Goal: Task Accomplishment & Management: Manage account settings

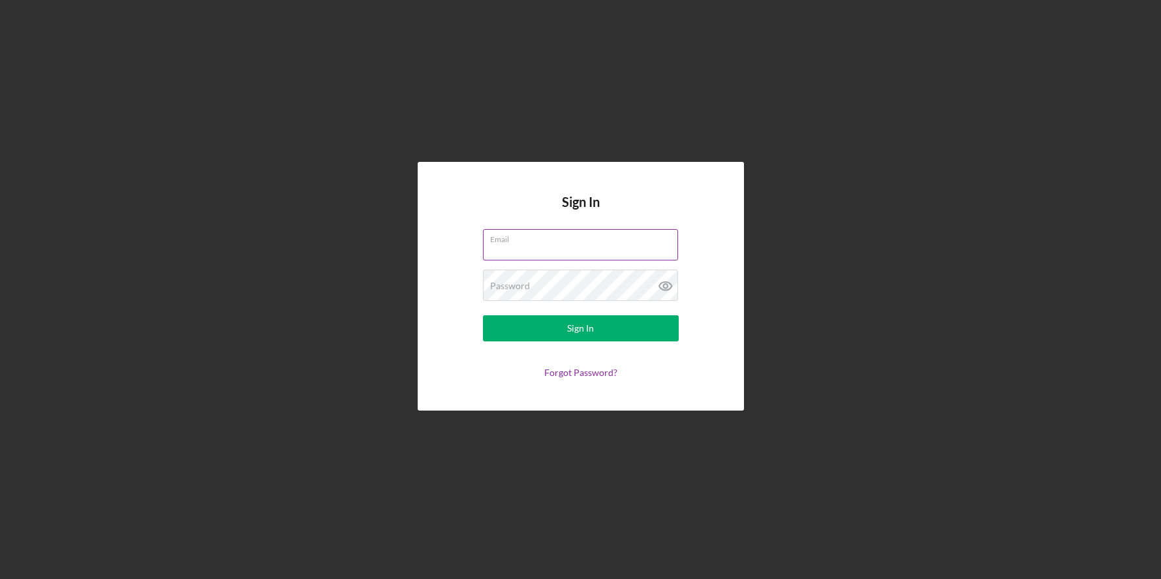
type input "[EMAIL_ADDRESS][DOMAIN_NAME]"
click at [571, 337] on div "Sign In" at bounding box center [580, 328] width 27 height 26
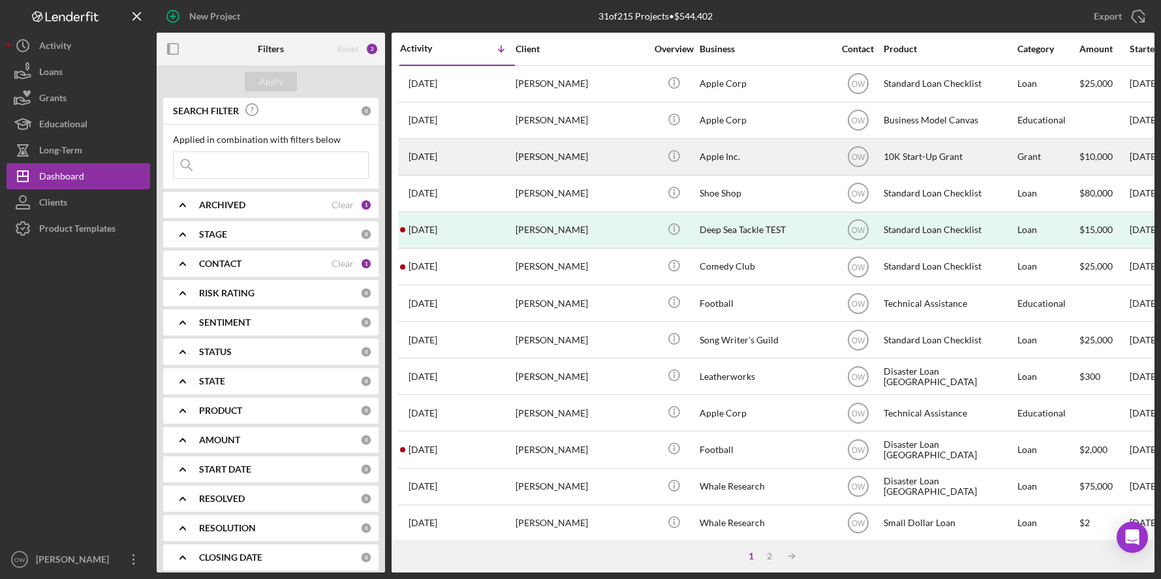
click at [576, 148] on div "[PERSON_NAME]" at bounding box center [581, 157] width 131 height 35
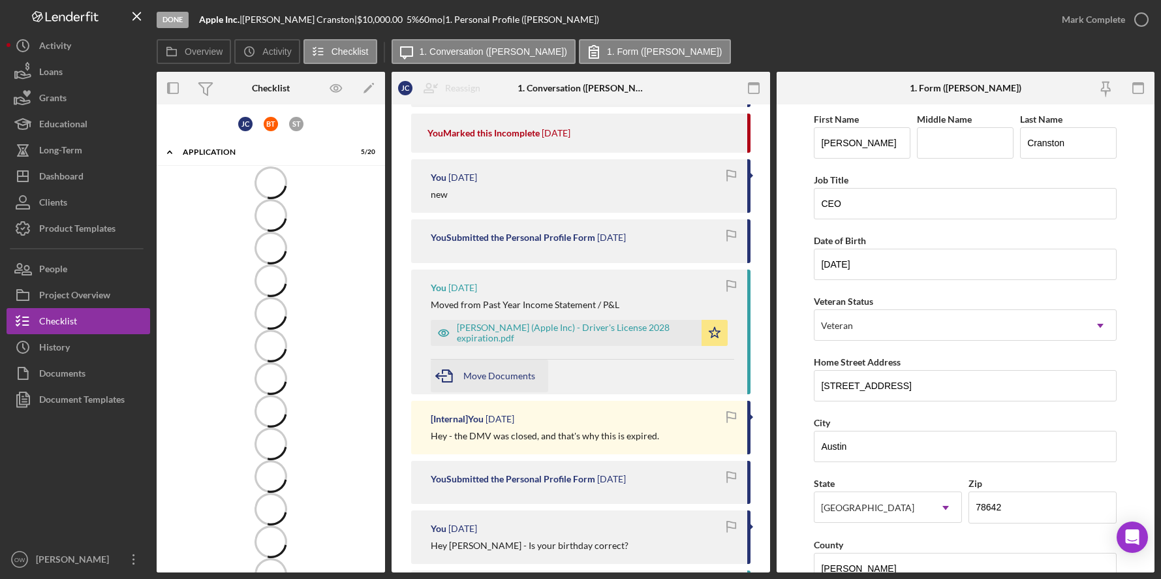
scroll to position [2886, 0]
click at [476, 381] on span "Move Documents" at bounding box center [499, 374] width 72 height 11
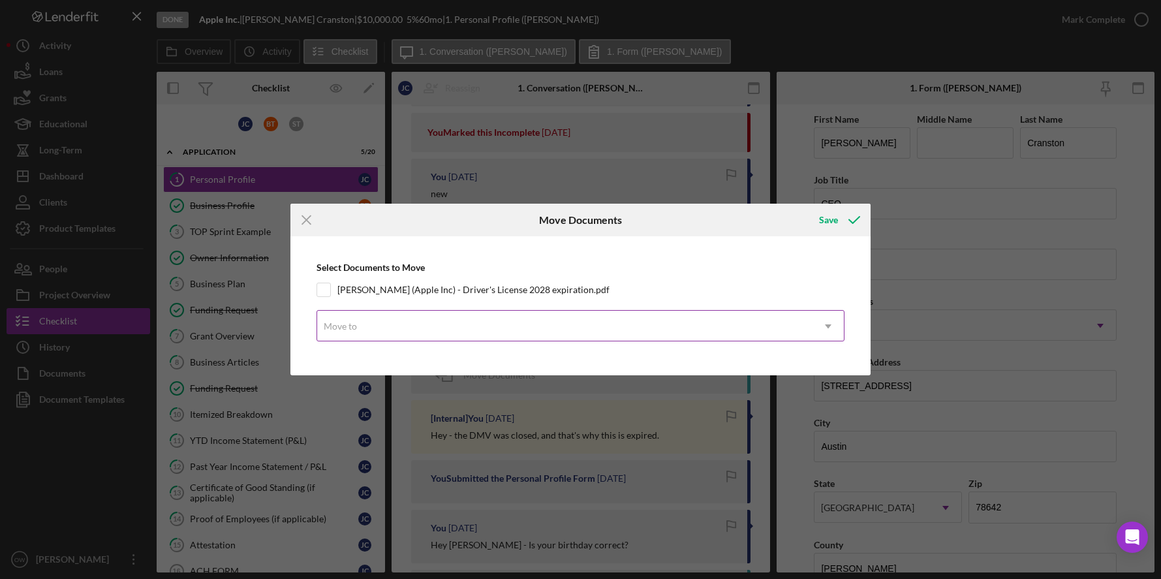
click at [412, 331] on div "Move to" at bounding box center [565, 326] width 496 height 30
click at [300, 212] on icon "Icon/Menu Close" at bounding box center [306, 220] width 33 height 33
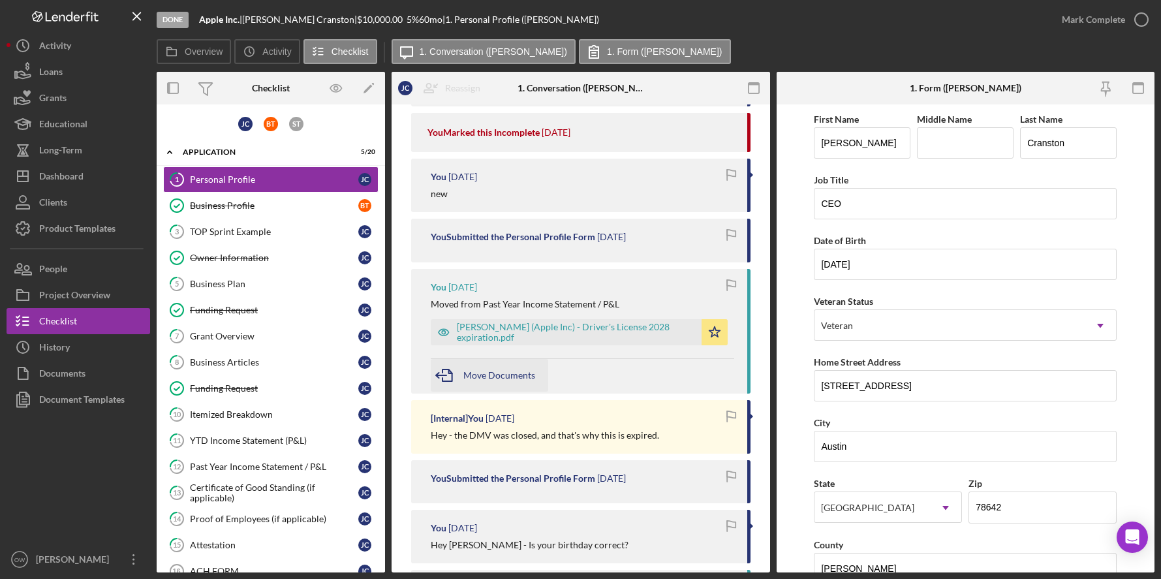
click at [476, 381] on span "Move Documents" at bounding box center [499, 374] width 72 height 11
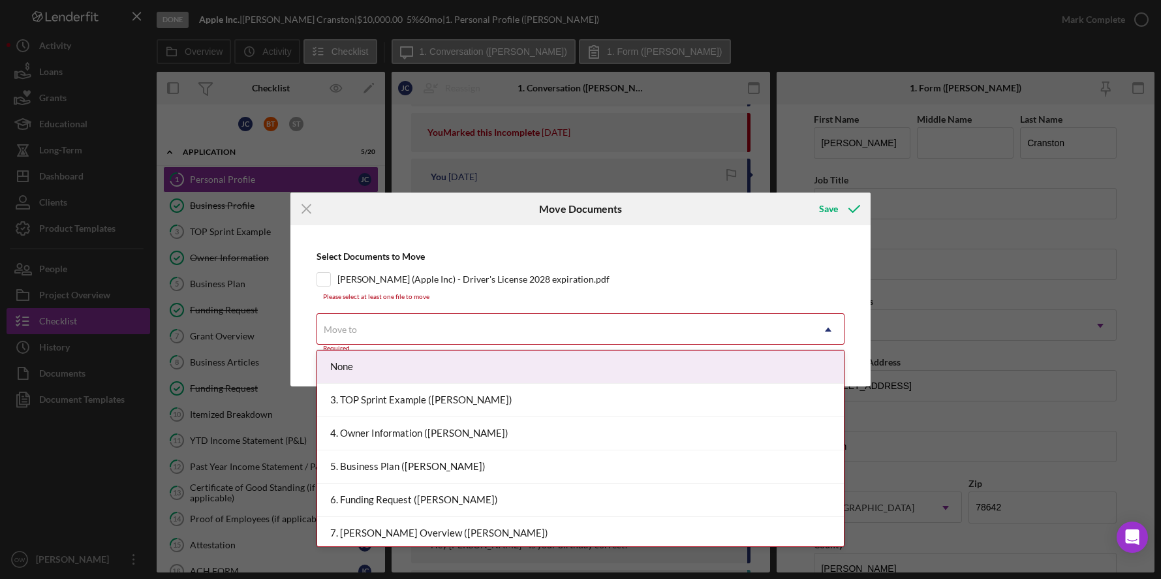
click at [574, 331] on div "Move to" at bounding box center [565, 330] width 496 height 30
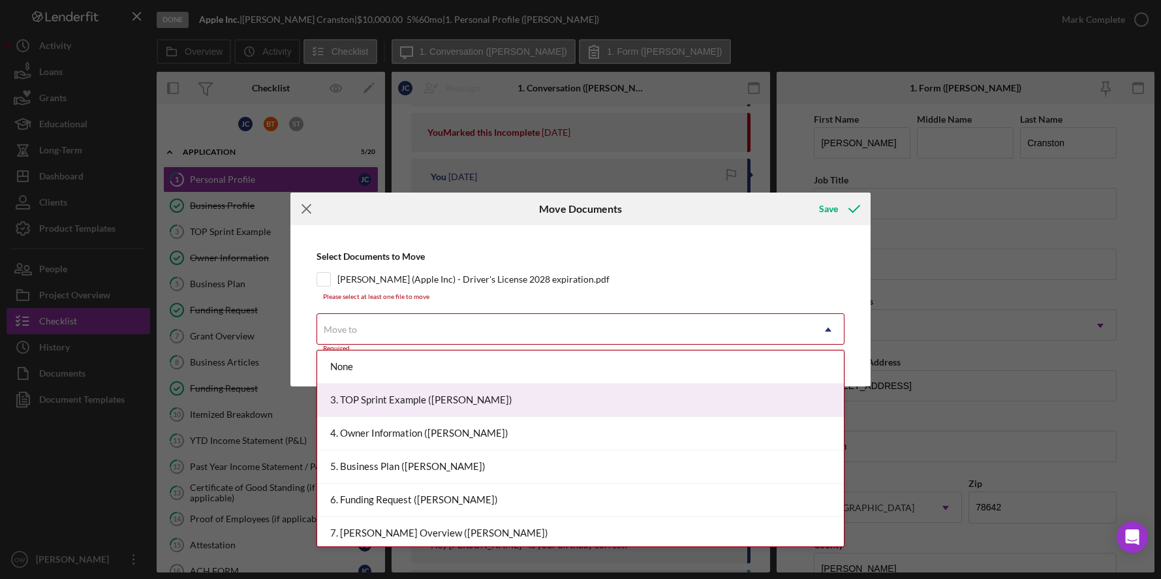
click at [603, 243] on div "Select Documents to Move [PERSON_NAME] (Apple Inc) - Driver's License 2028 expi…" at bounding box center [581, 306] width 568 height 148
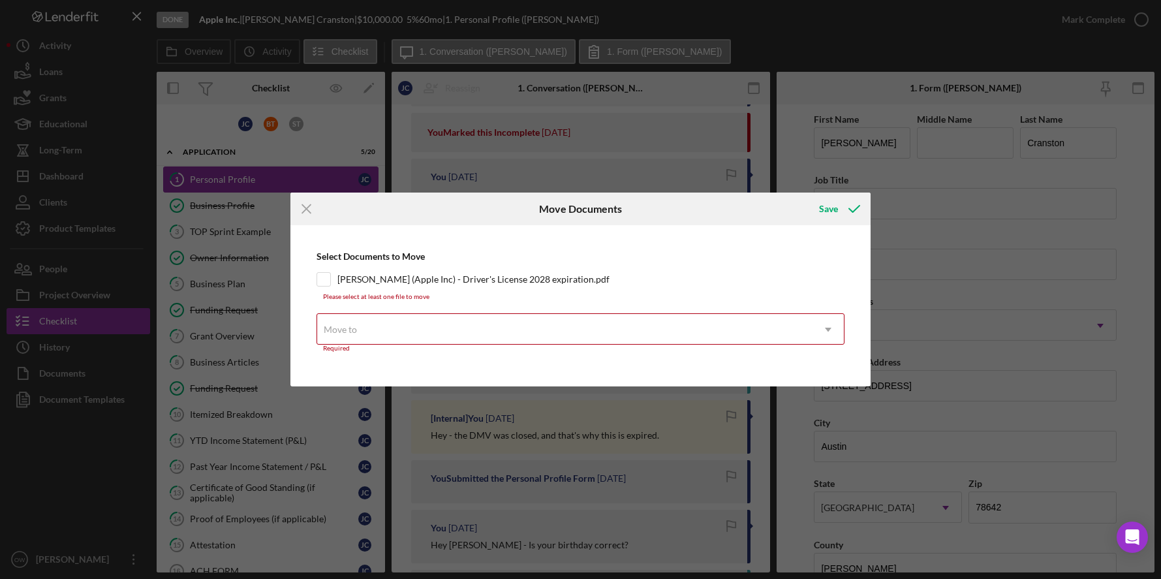
click at [307, 210] on line at bounding box center [306, 209] width 8 height 8
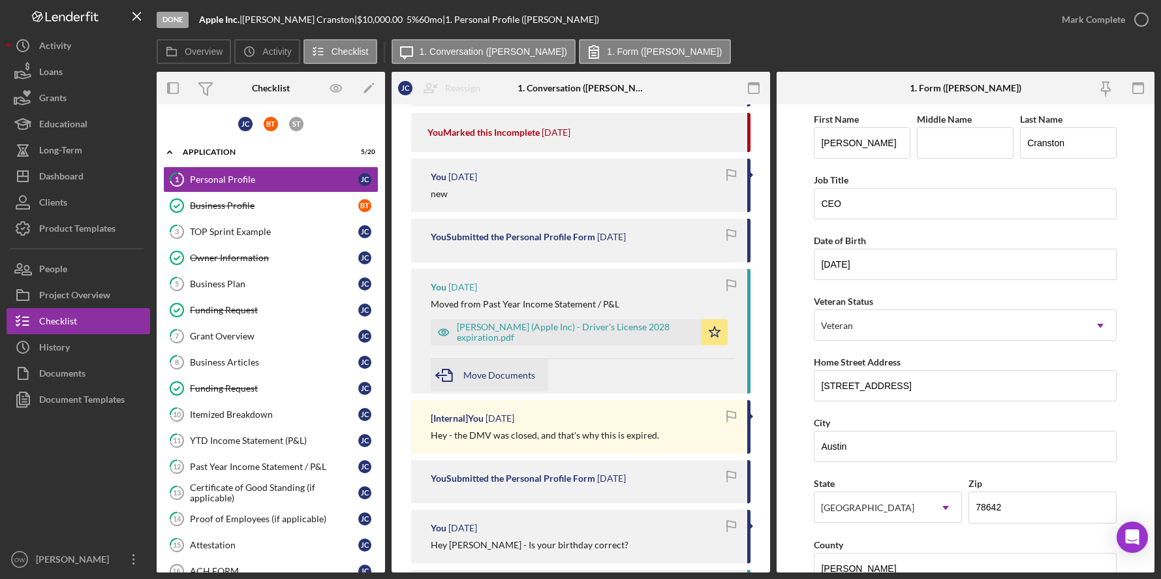
click at [500, 381] on span "Move Documents" at bounding box center [499, 374] width 72 height 11
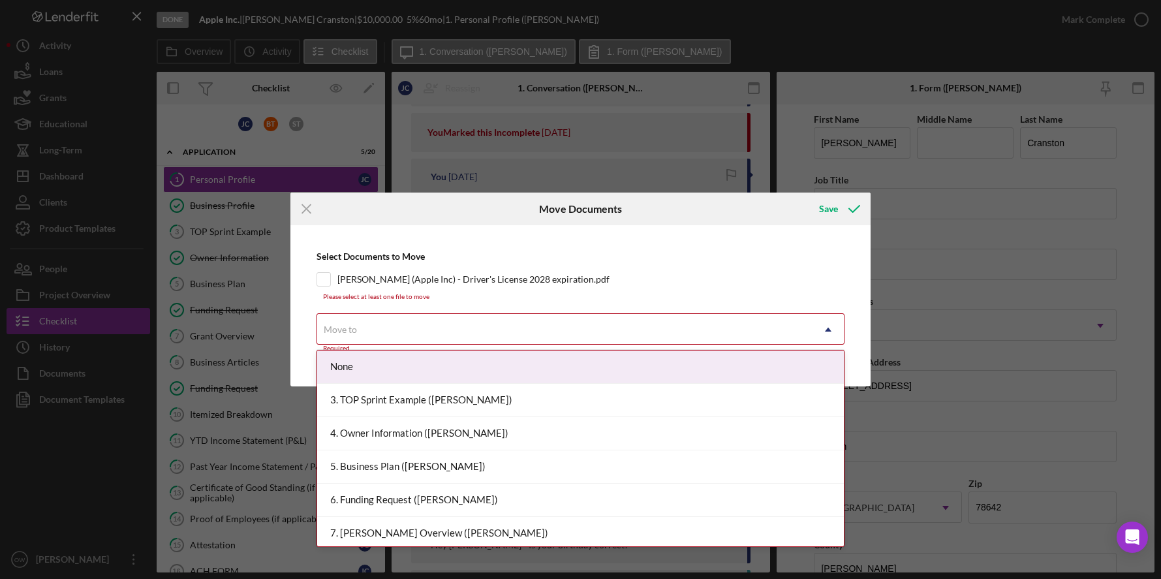
click at [499, 337] on div "Move to" at bounding box center [565, 330] width 496 height 30
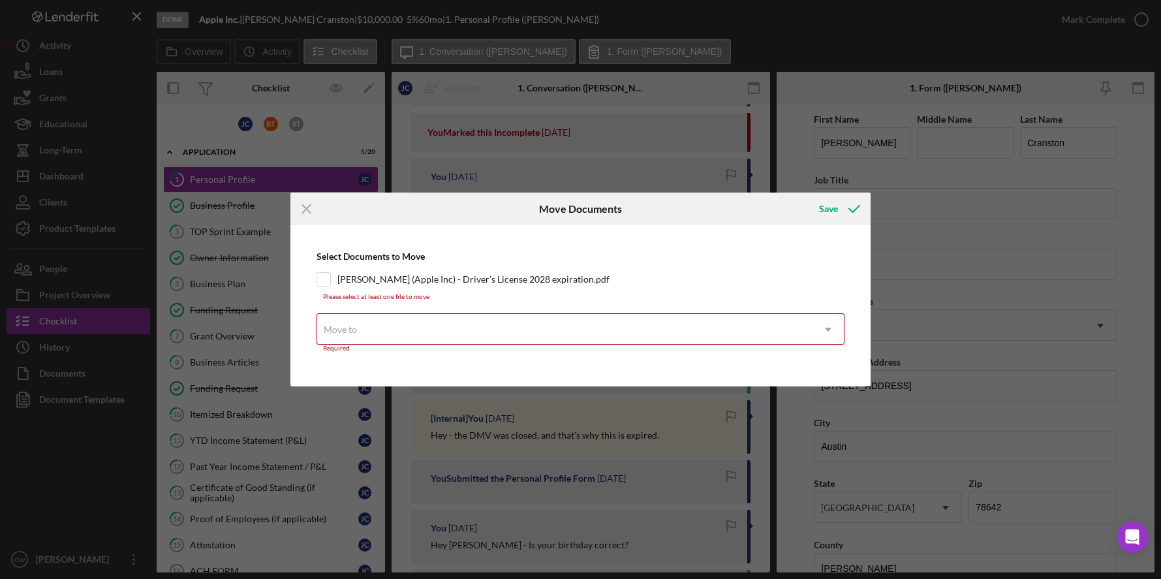
click at [658, 262] on div "Select Documents to Move [PERSON_NAME] (Apple Inc) - Driver's License 2028 expi…" at bounding box center [581, 306] width 568 height 148
click at [385, 339] on div "Move to" at bounding box center [565, 330] width 496 height 30
click at [305, 211] on icon "Icon/Menu Close" at bounding box center [306, 209] width 33 height 33
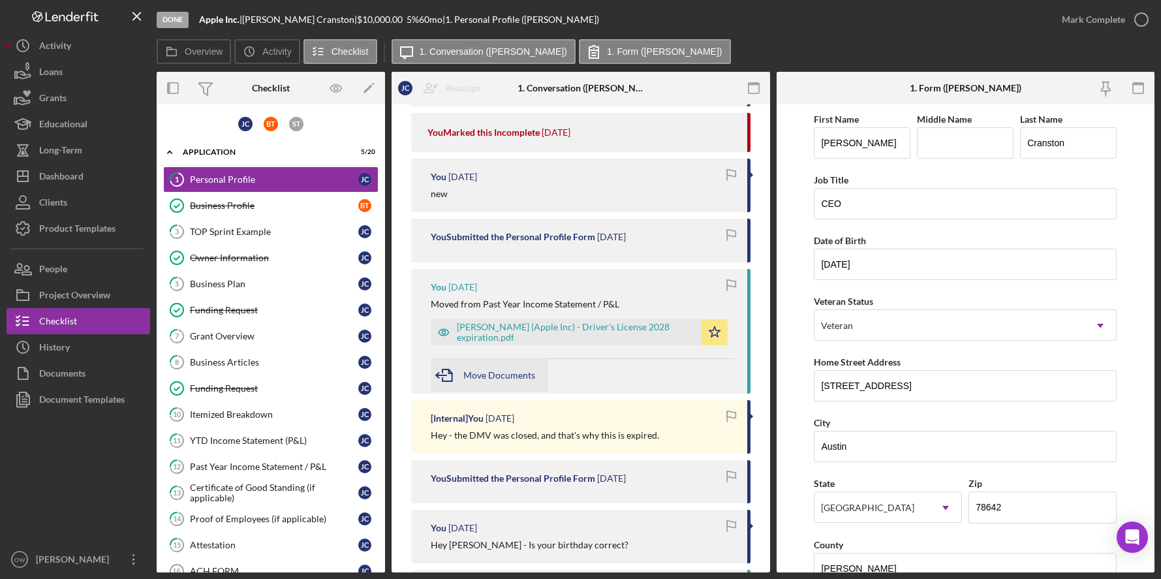
click at [485, 381] on span "Move Documents" at bounding box center [499, 374] width 72 height 11
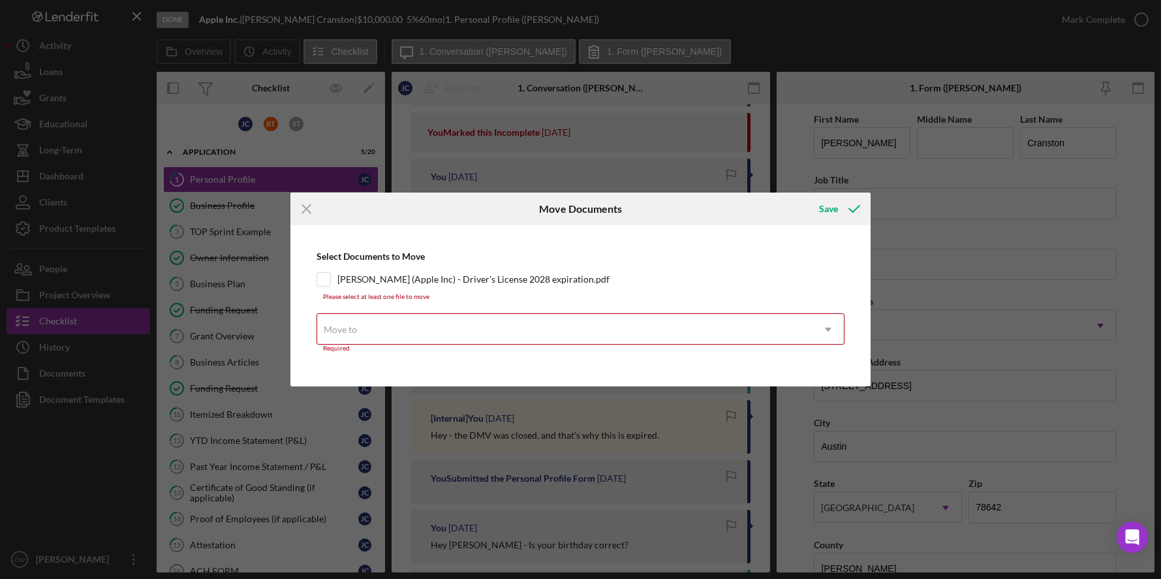
click at [489, 334] on div "Move to" at bounding box center [565, 330] width 496 height 30
click at [449, 295] on div "Please select at least one file to move" at bounding box center [581, 297] width 529 height 8
click at [405, 337] on div "Move to" at bounding box center [565, 330] width 496 height 30
drag, startPoint x: 493, startPoint y: 209, endPoint x: 553, endPoint y: 196, distance: 62.0
click at [553, 196] on div "Move Documents" at bounding box center [581, 209] width 194 height 33
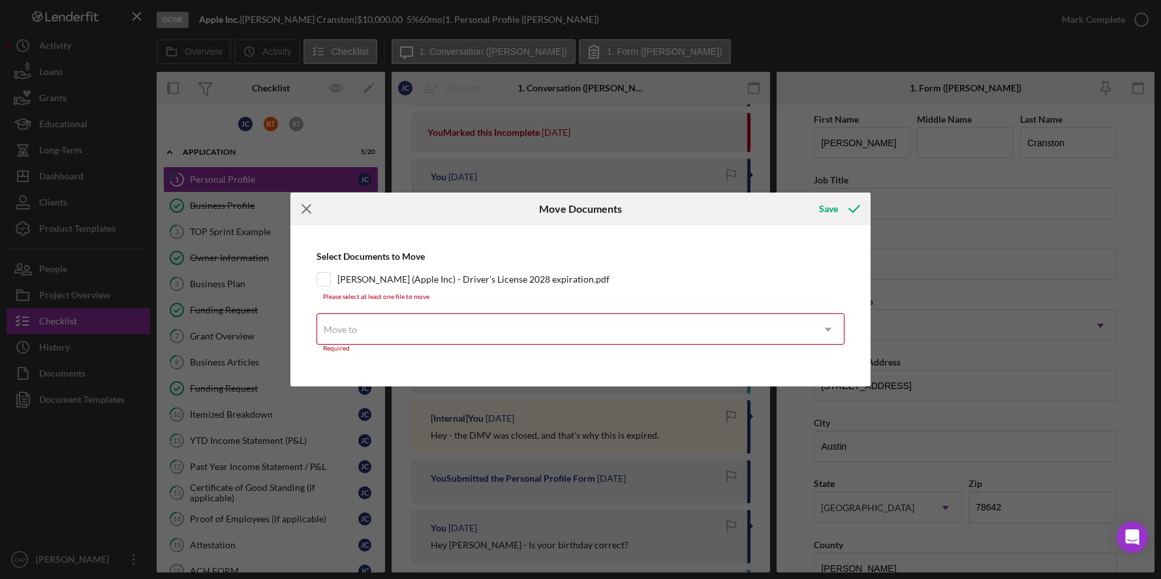
click at [304, 211] on line at bounding box center [306, 209] width 8 height 8
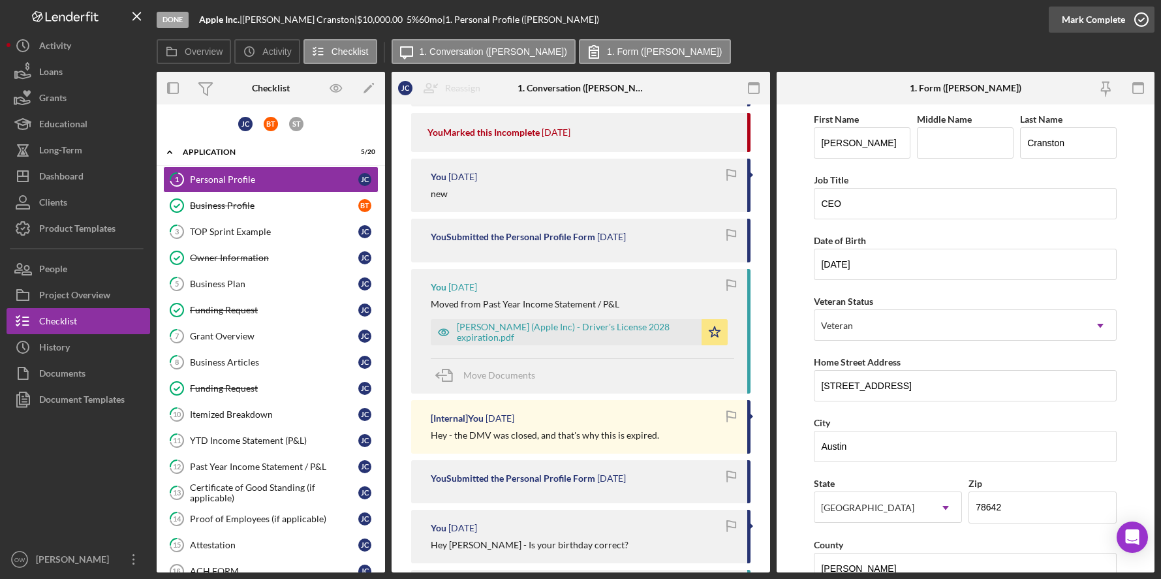
click at [1125, 10] on icon "button" at bounding box center [1141, 19] width 33 height 33
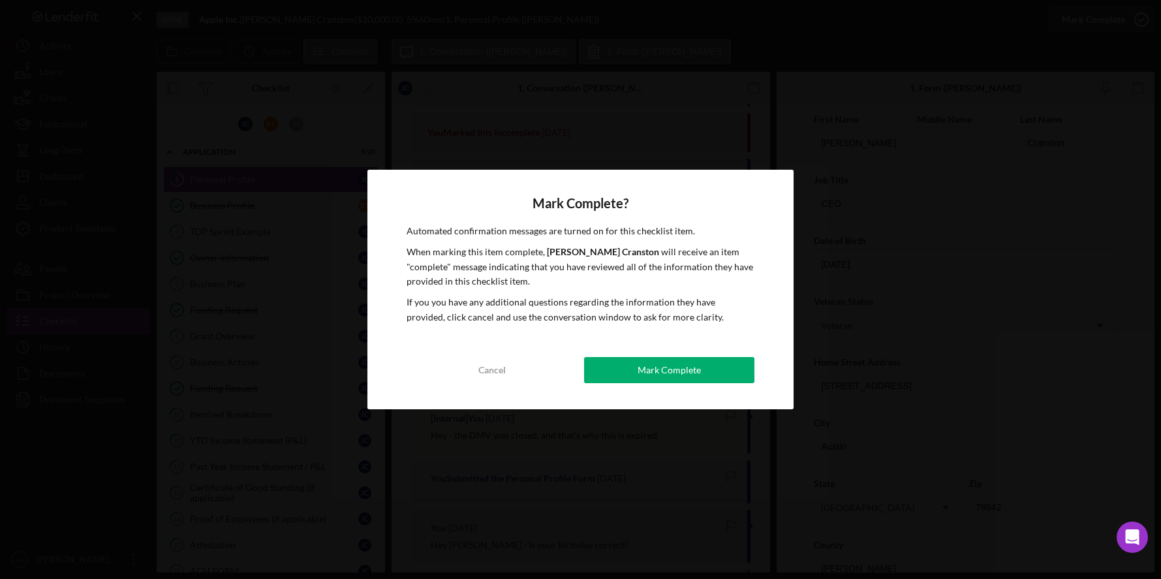
click at [631, 366] on button "Mark Complete" at bounding box center [669, 370] width 171 height 26
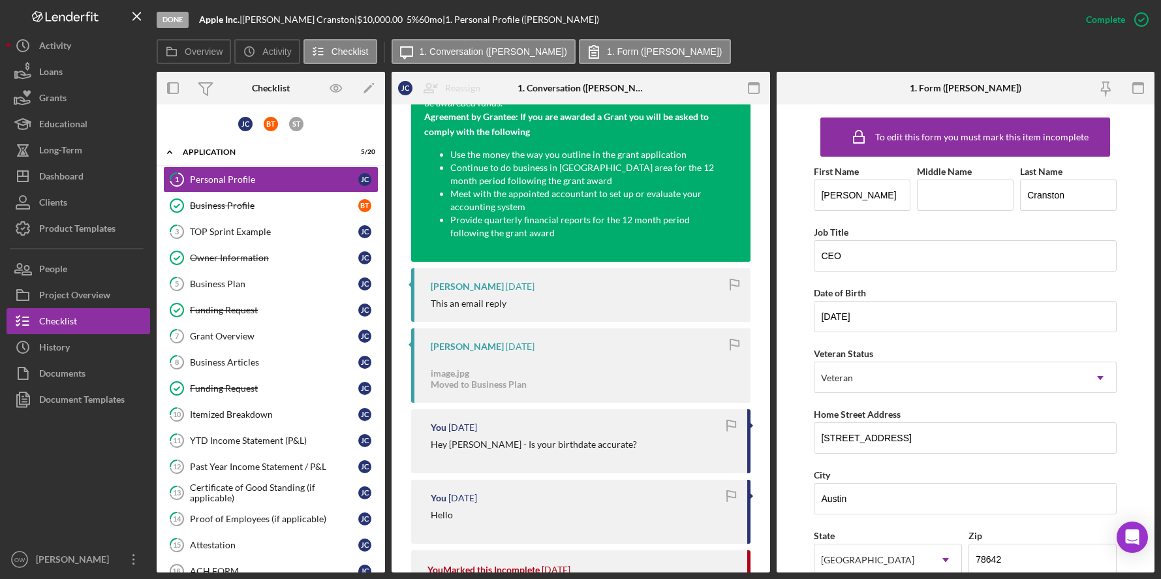
scroll to position [3308, 0]
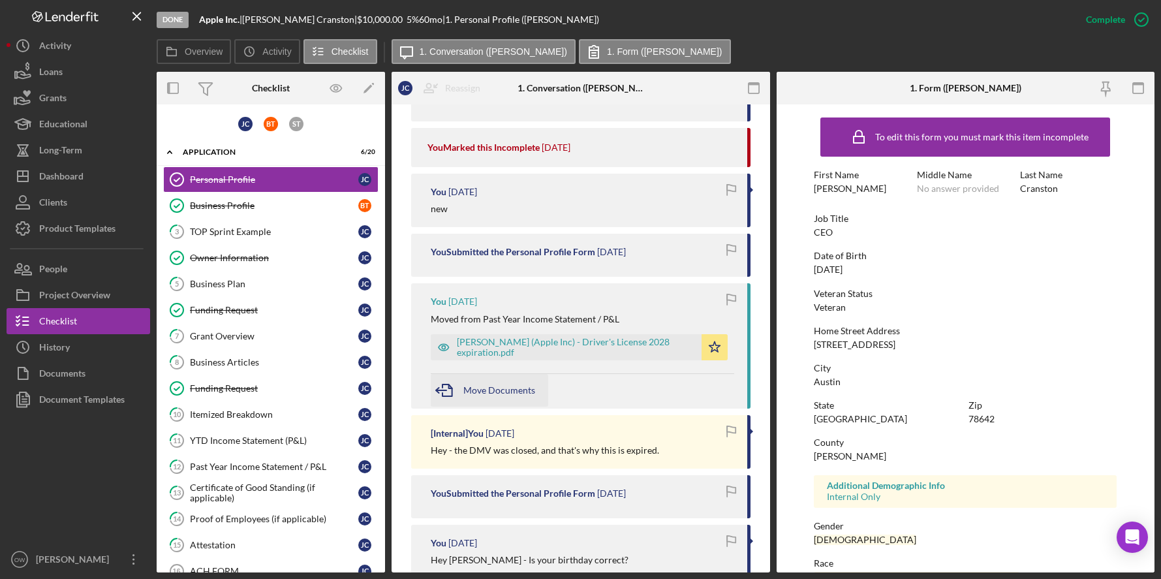
click at [506, 398] on div "Move Documents" at bounding box center [499, 390] width 72 height 33
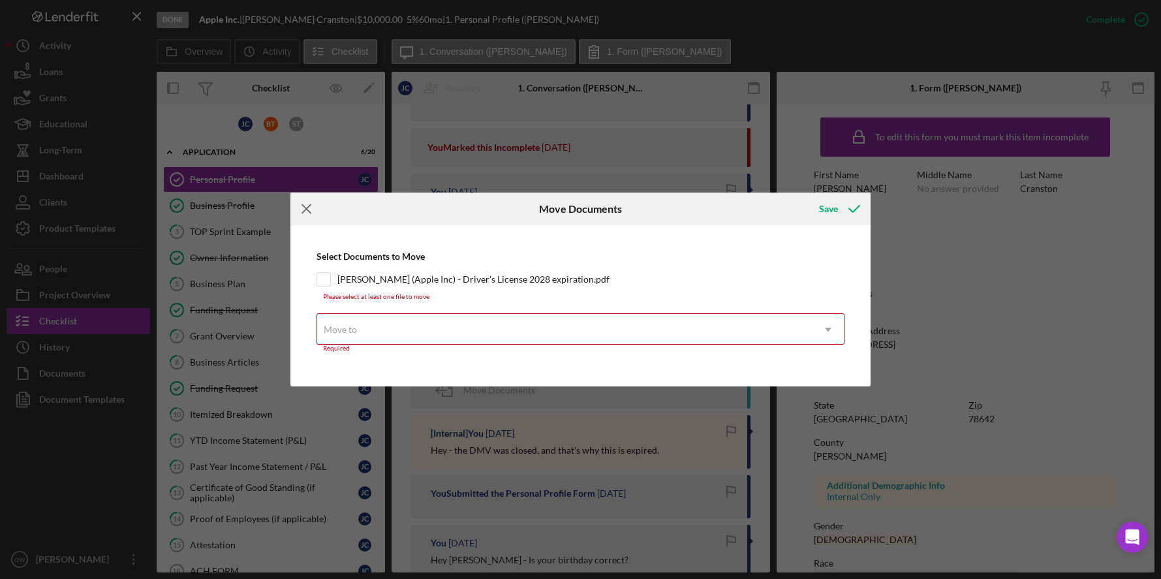
click at [307, 210] on line at bounding box center [306, 209] width 8 height 8
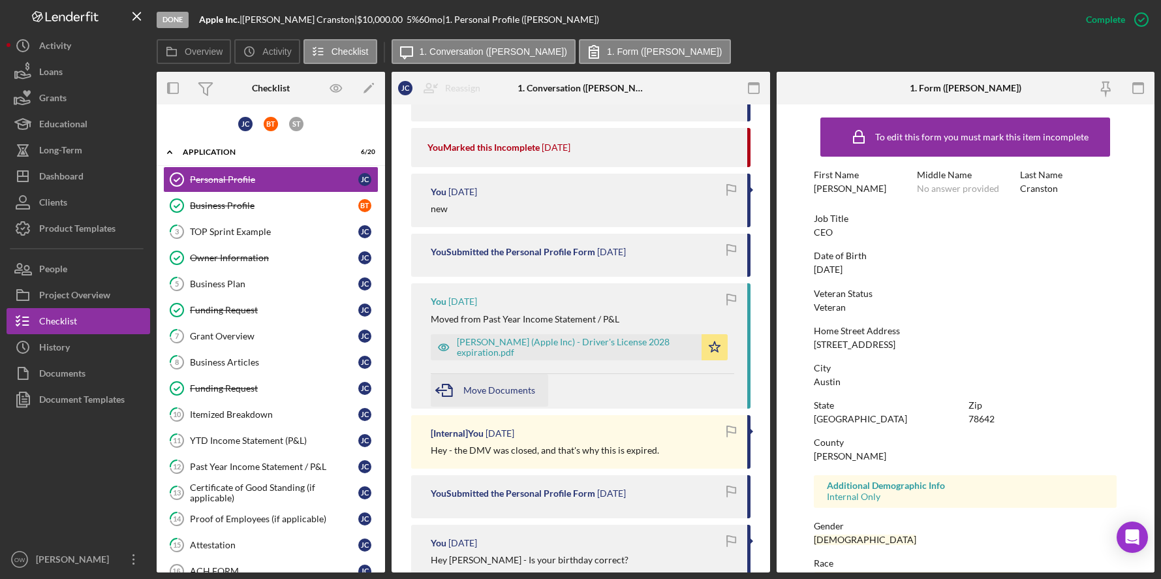
click at [497, 384] on span "Move Documents" at bounding box center [499, 389] width 72 height 11
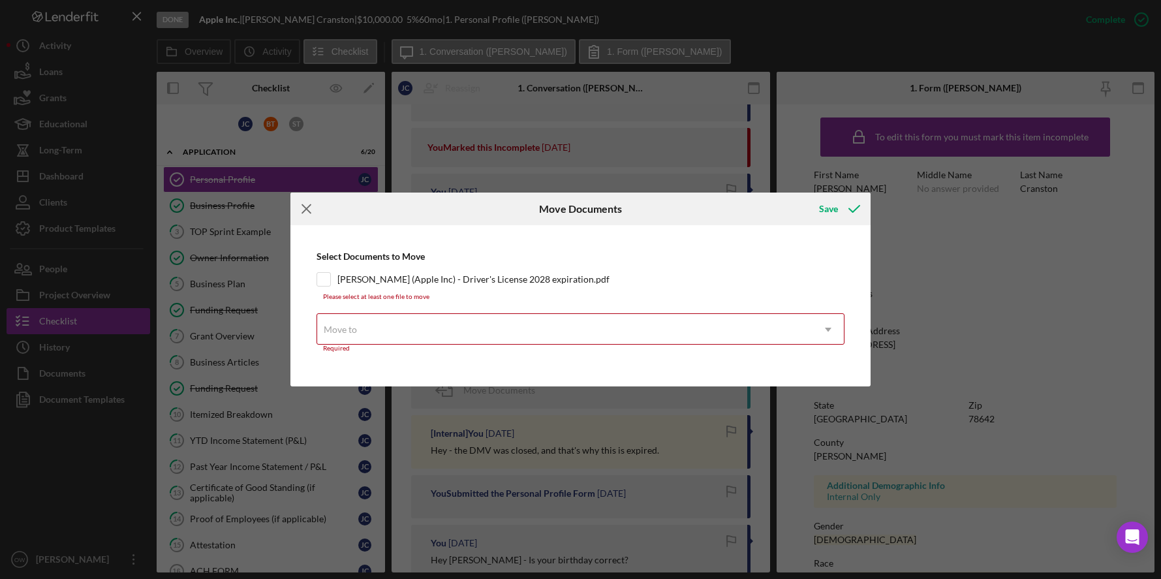
click at [307, 205] on icon "Icon/Menu Close" at bounding box center [306, 209] width 33 height 33
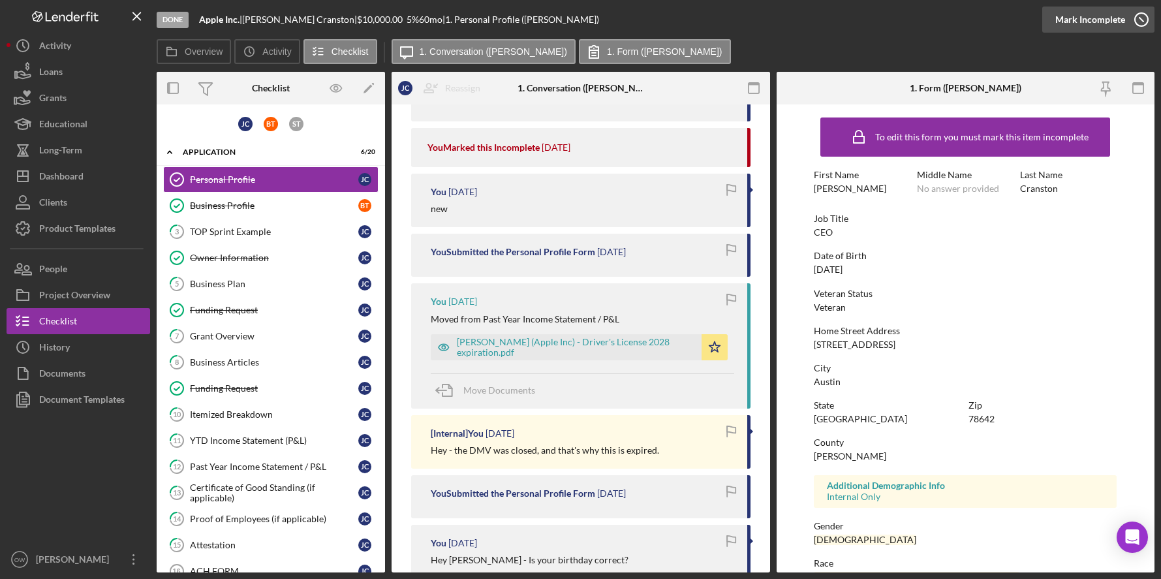
click at [1106, 12] on div "Mark Incomplete" at bounding box center [1090, 20] width 70 height 26
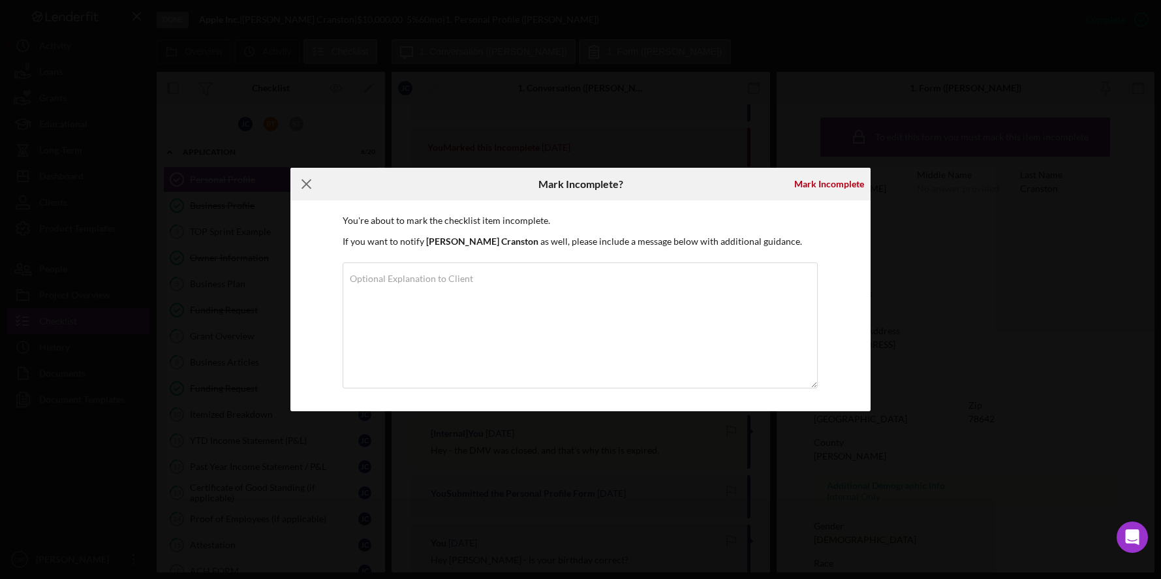
click at [310, 186] on icon "Icon/Menu Close" at bounding box center [306, 184] width 33 height 33
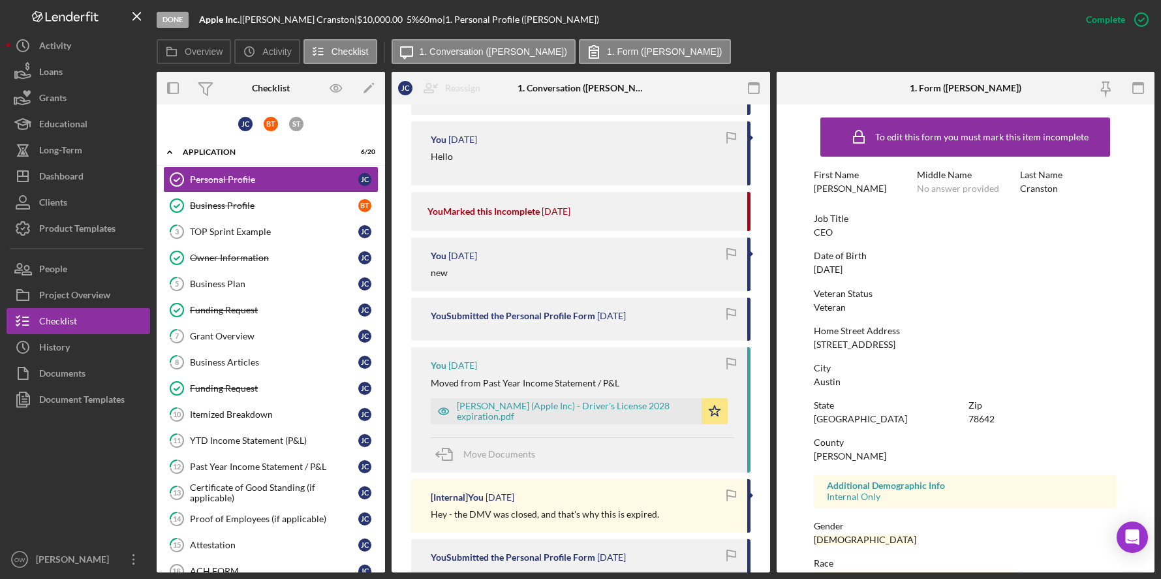
scroll to position [3233, 0]
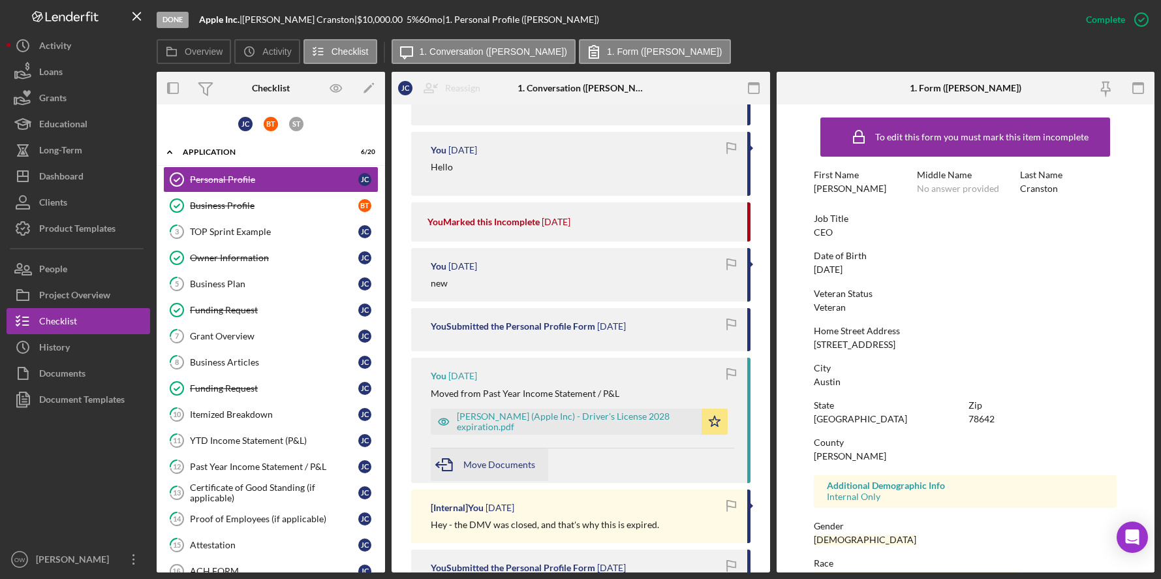
click at [494, 469] on div "Move Documents" at bounding box center [499, 464] width 72 height 33
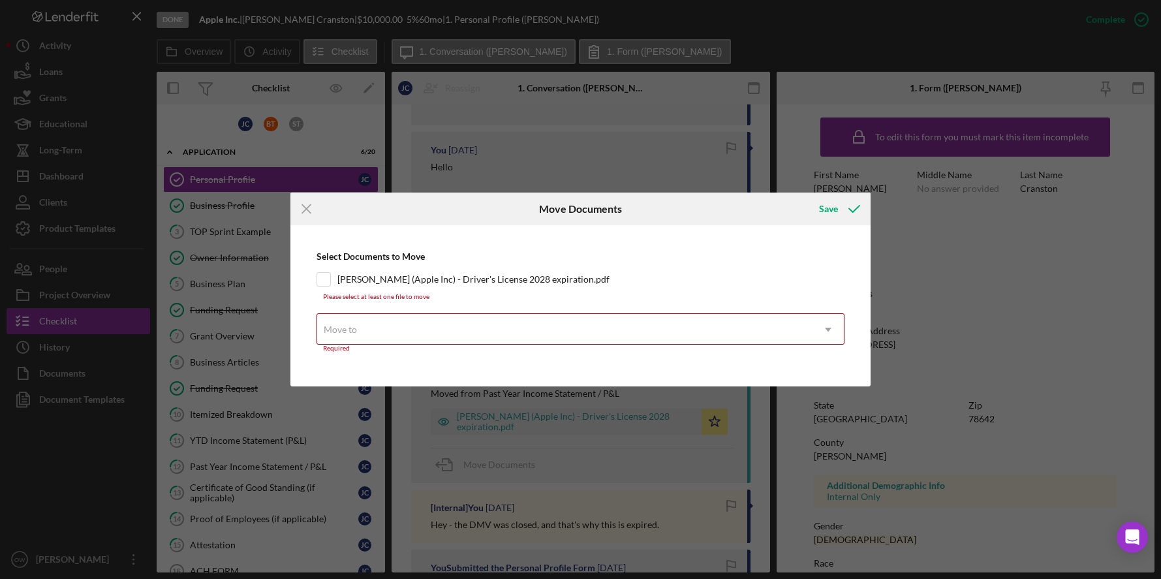
drag, startPoint x: 494, startPoint y: 469, endPoint x: 531, endPoint y: 348, distance: 127.0
click at [531, 348] on div "Required" at bounding box center [581, 349] width 529 height 8
drag, startPoint x: 531, startPoint y: 348, endPoint x: 527, endPoint y: 335, distance: 13.6
click at [527, 335] on div "Move to" at bounding box center [565, 330] width 496 height 30
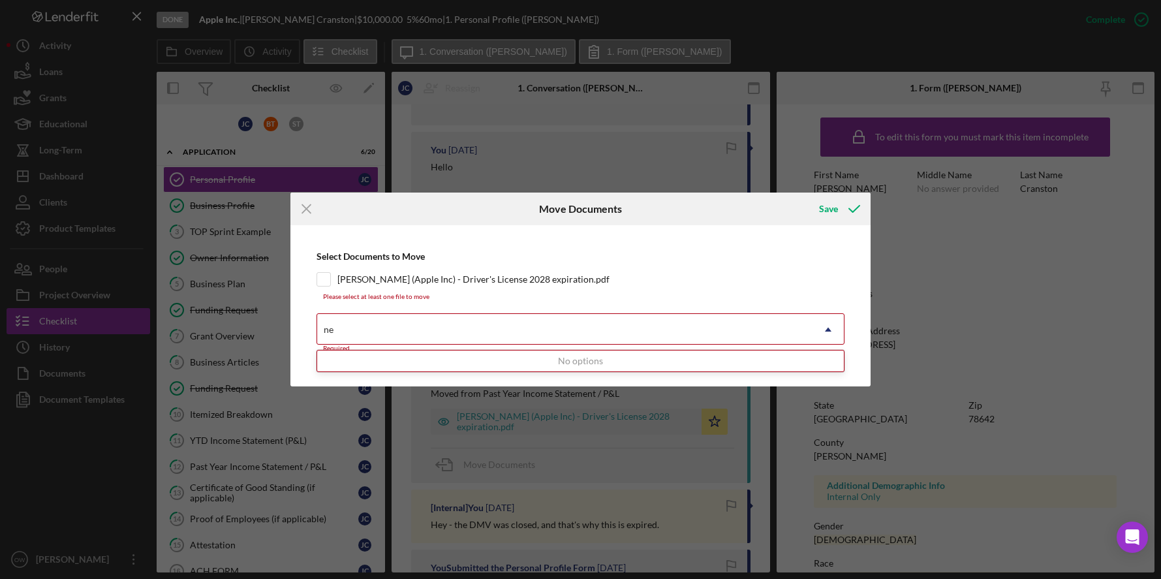
type input "n"
type input "job creation"
click at [404, 359] on div "No options" at bounding box center [580, 361] width 527 height 21
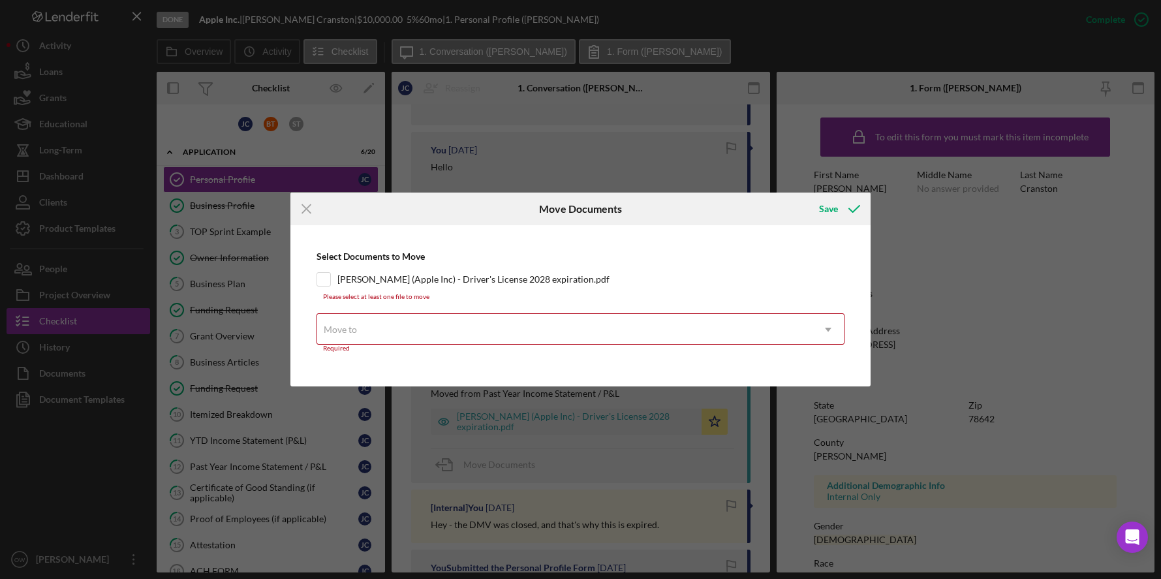
drag, startPoint x: 527, startPoint y: 335, endPoint x: 405, endPoint y: 328, distance: 122.9
click at [405, 328] on div "Move to" at bounding box center [565, 330] width 496 height 30
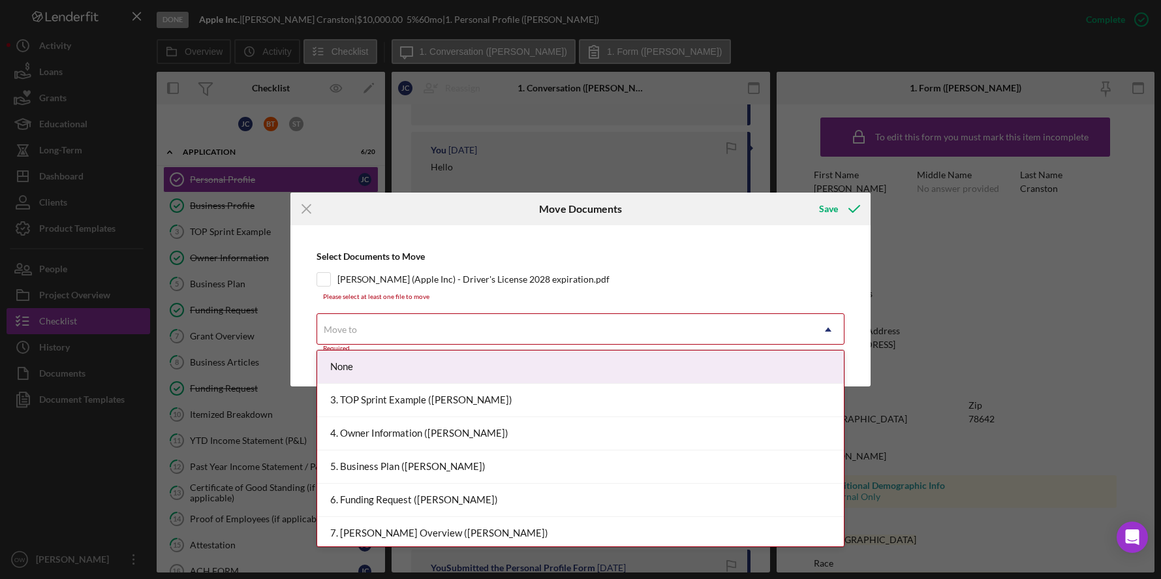
click at [405, 328] on div "Move to" at bounding box center [565, 330] width 496 height 30
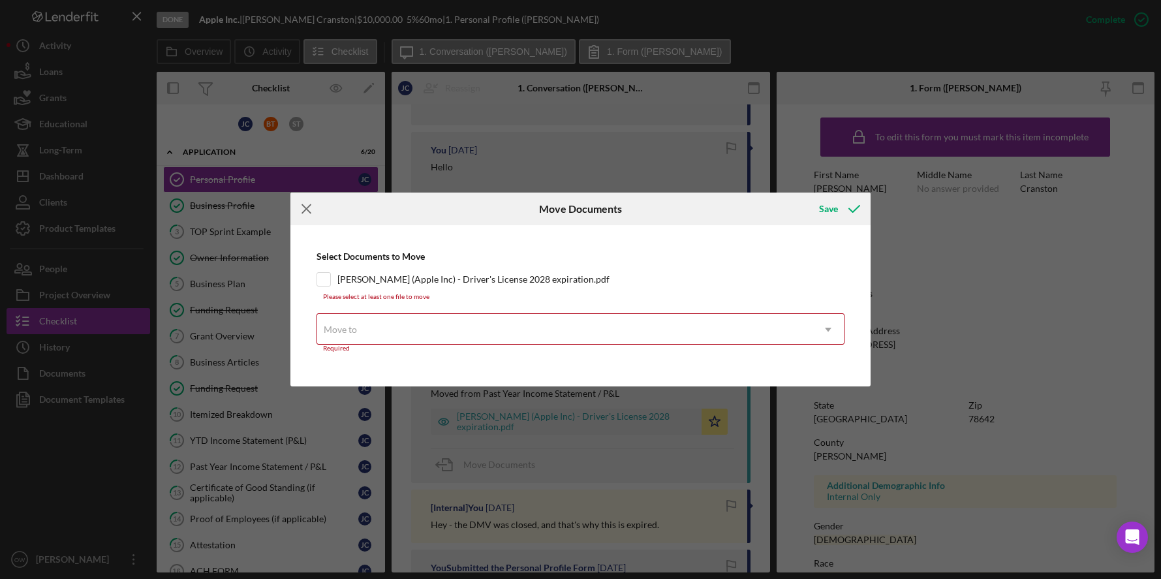
click at [302, 205] on line at bounding box center [306, 209] width 8 height 8
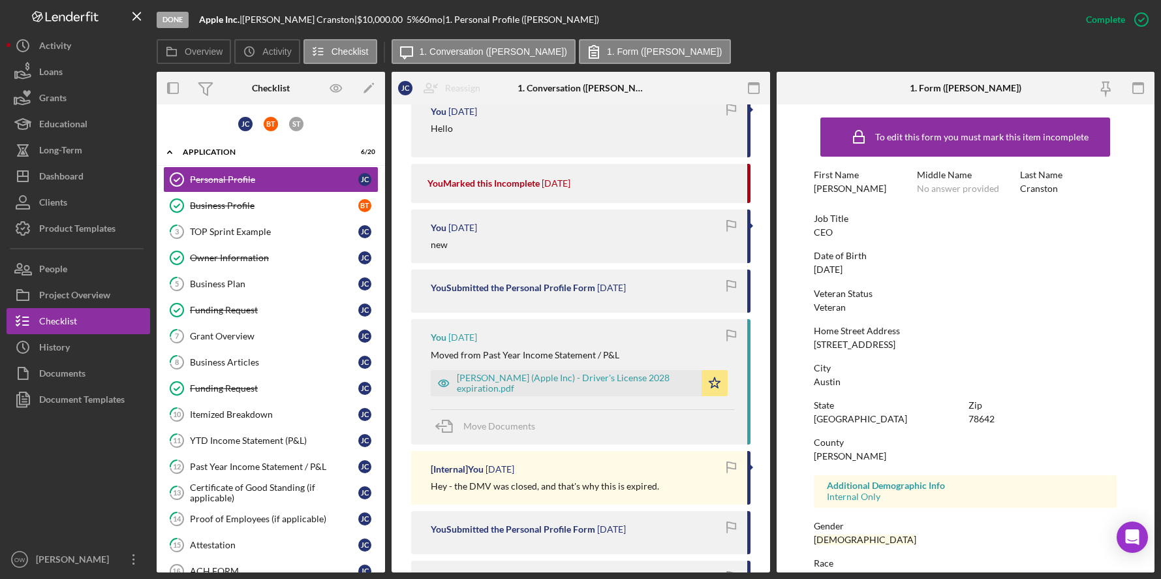
scroll to position [3266, 0]
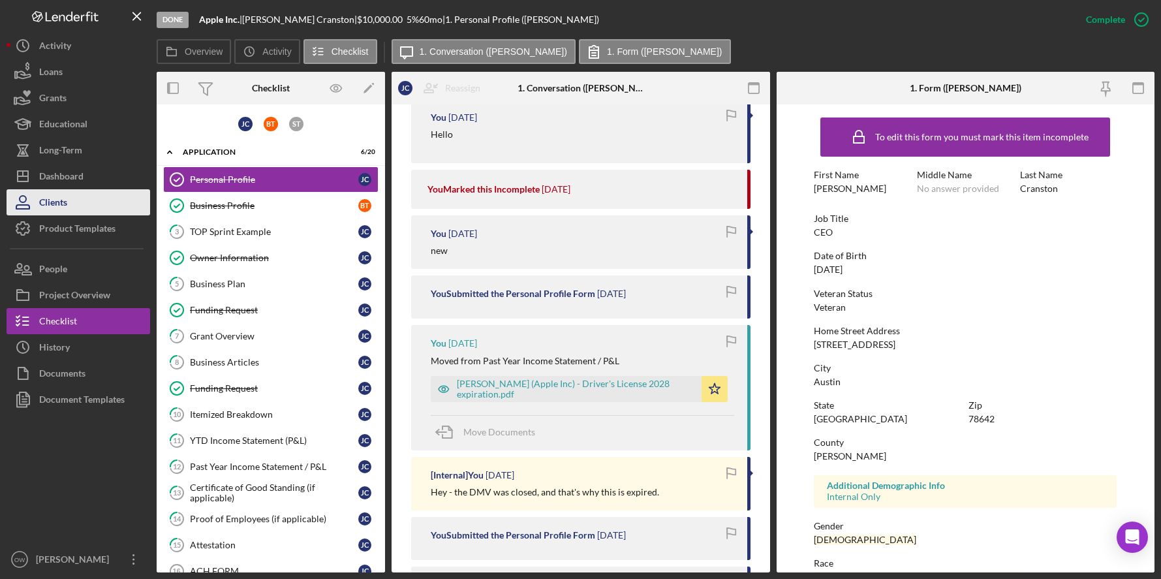
click at [69, 191] on button "Clients" at bounding box center [79, 202] width 144 height 26
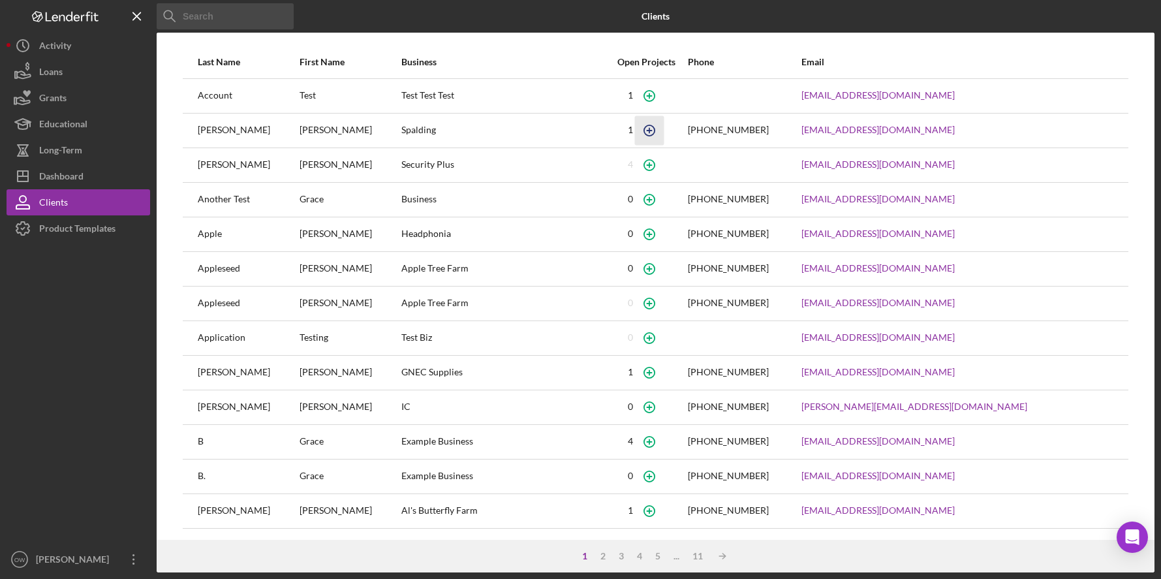
click at [641, 129] on icon "button" at bounding box center [648, 130] width 29 height 29
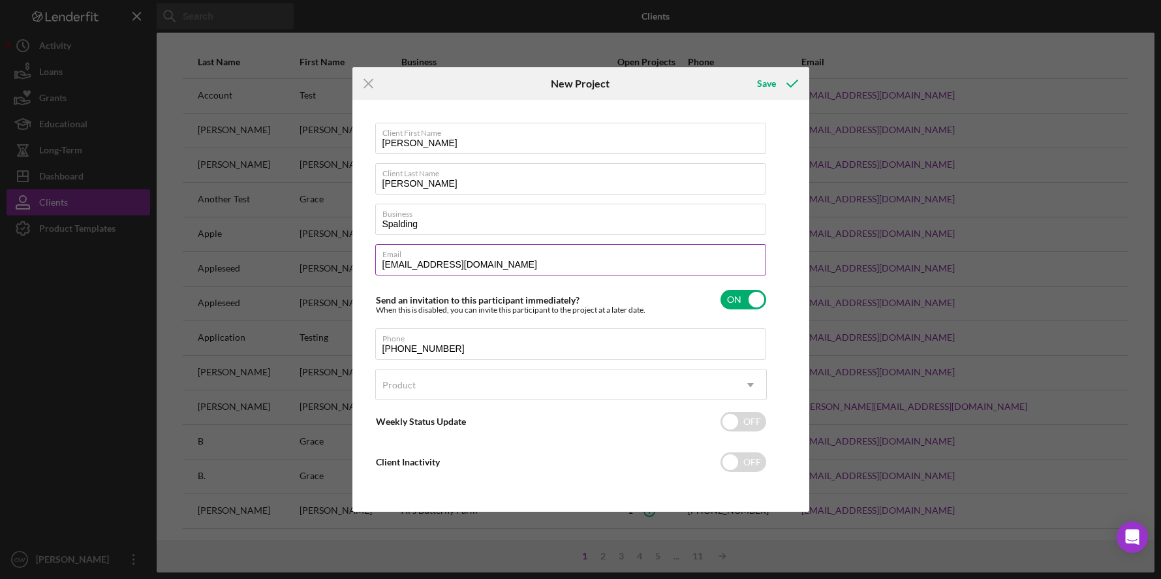
click at [437, 254] on label "Email" at bounding box center [574, 252] width 384 height 14
click at [437, 254] on input "[EMAIL_ADDRESS][DOMAIN_NAME]" at bounding box center [570, 259] width 391 height 31
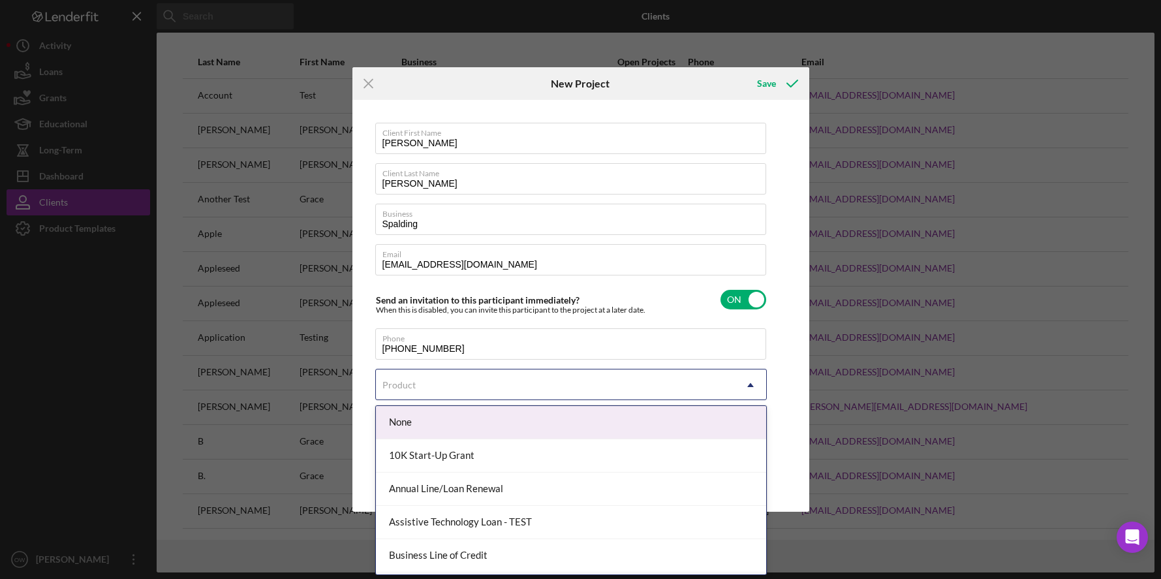
click at [520, 384] on div "Product" at bounding box center [555, 385] width 359 height 30
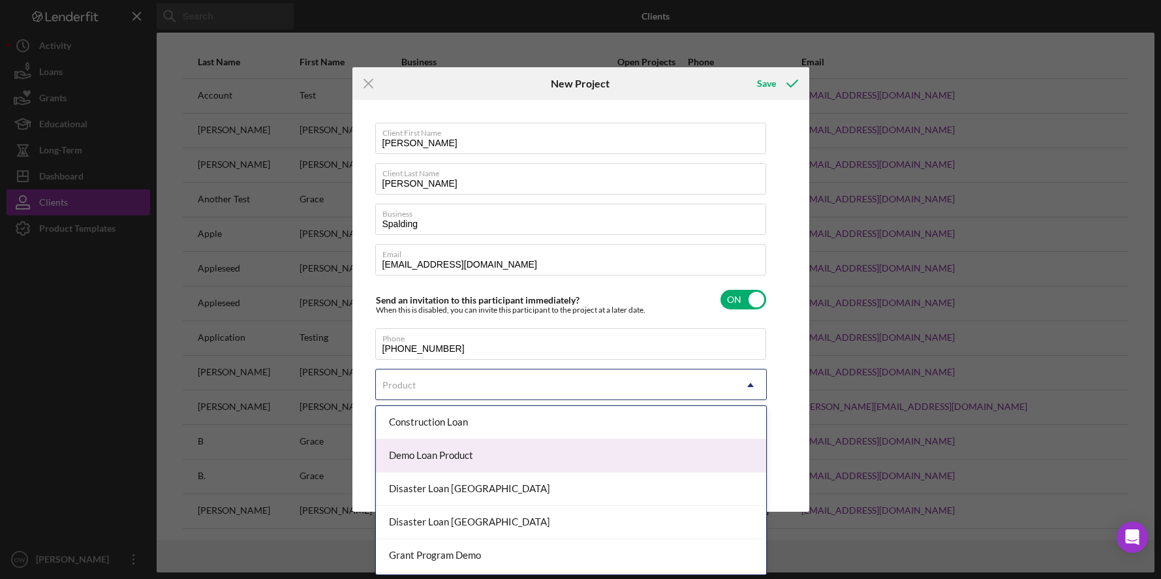
scroll to position [246, 0]
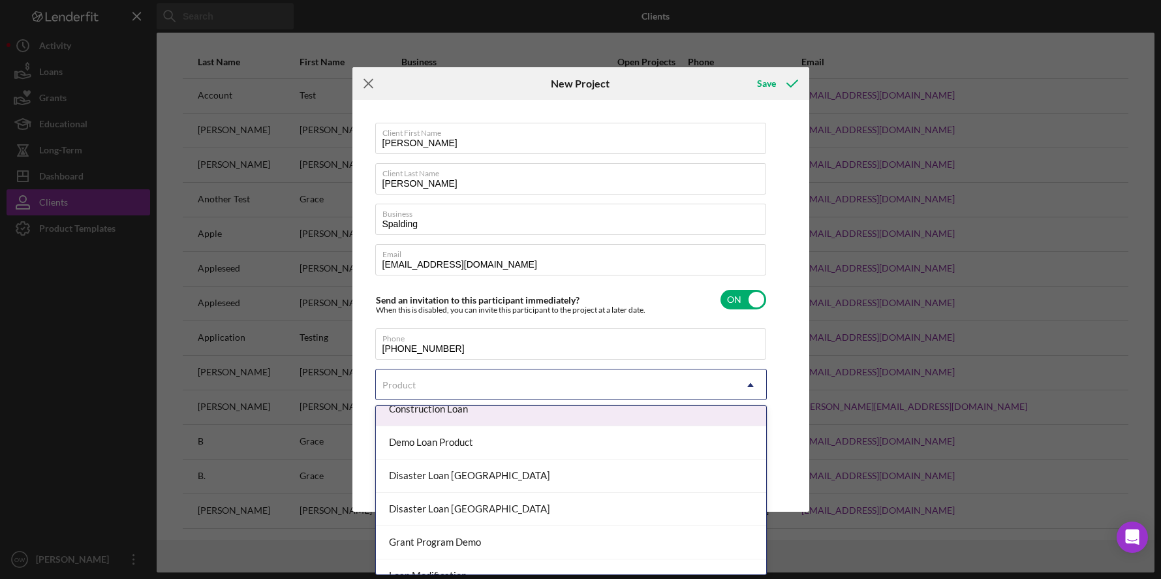
click at [370, 87] on icon "Icon/Menu Close" at bounding box center [368, 83] width 33 height 33
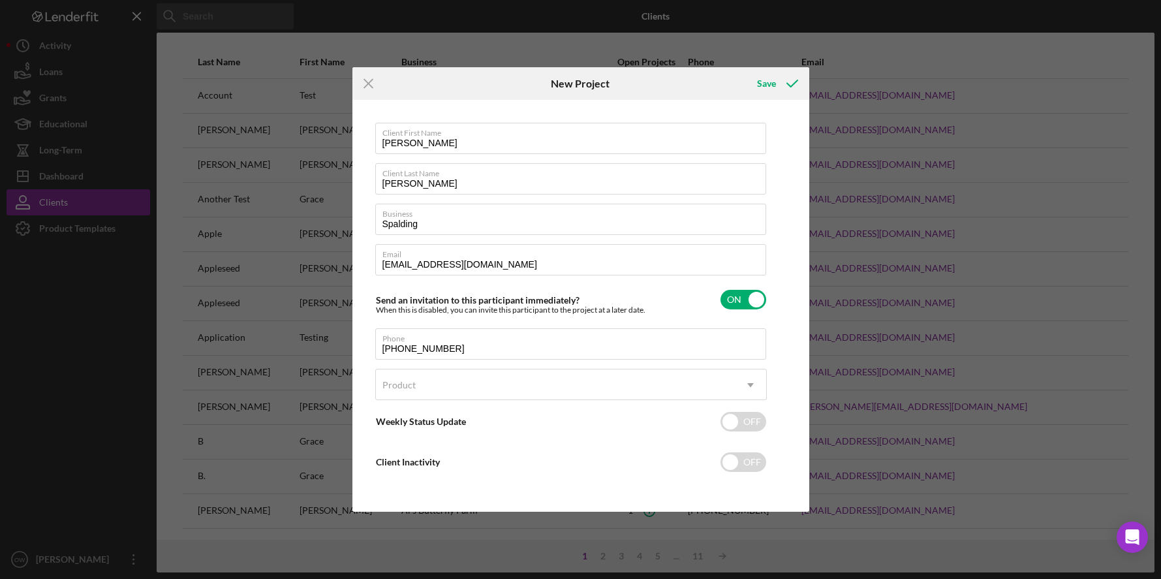
click at [367, 80] on icon "Icon/Menu Close" at bounding box center [368, 83] width 33 height 33
click at [371, 82] on icon "Icon/Menu Close" at bounding box center [368, 83] width 33 height 33
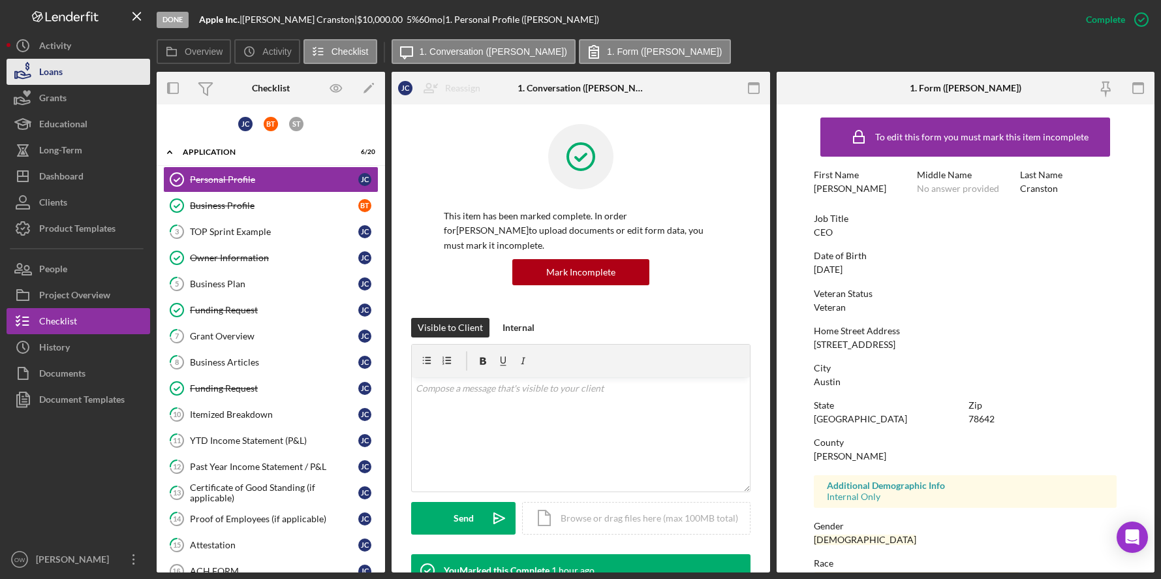
click at [66, 67] on button "Loans" at bounding box center [79, 72] width 144 height 26
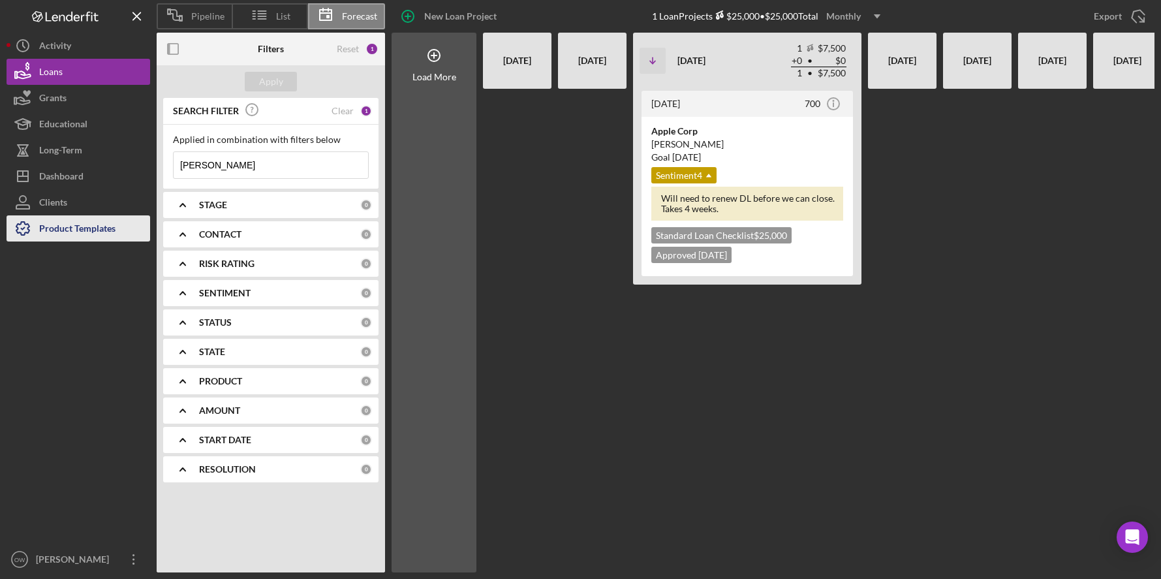
click at [94, 228] on div "Product Templates" at bounding box center [77, 229] width 76 height 29
